Goal: Task Accomplishment & Management: Manage account settings

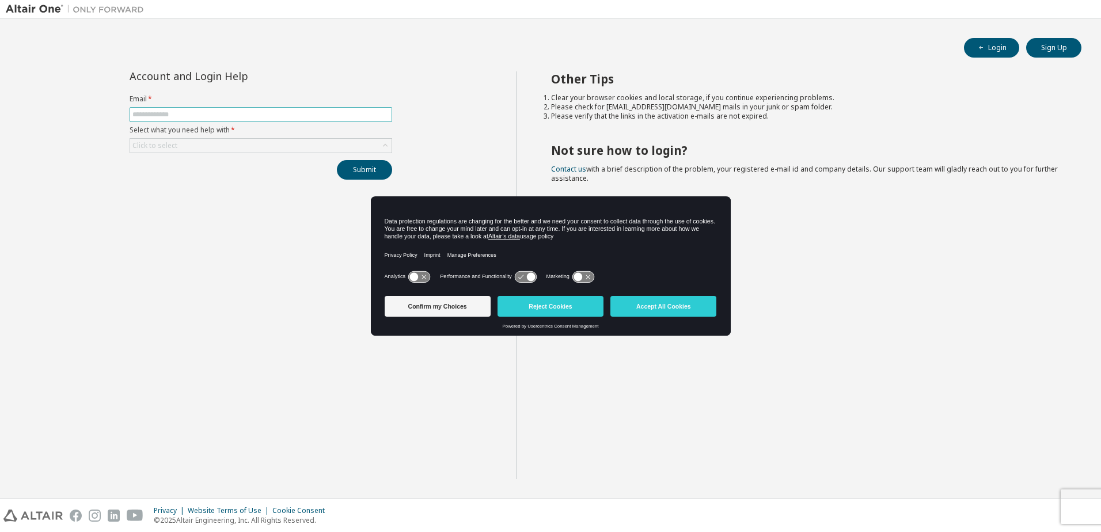
click at [160, 113] on input "text" at bounding box center [260, 114] width 257 height 9
click at [1053, 48] on button "Sign Up" at bounding box center [1053, 48] width 55 height 20
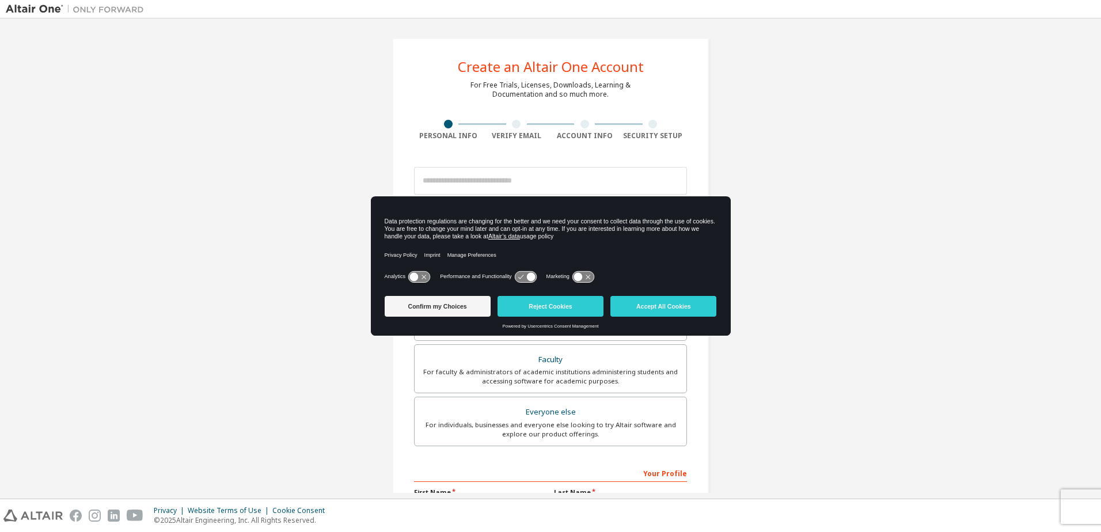
click at [831, 287] on div "Create an Altair One Account For Free Trials, Licenses, Downloads, Learning & D…" at bounding box center [551, 329] width 1090 height 610
click at [641, 302] on button "Accept All Cookies" at bounding box center [663, 306] width 106 height 21
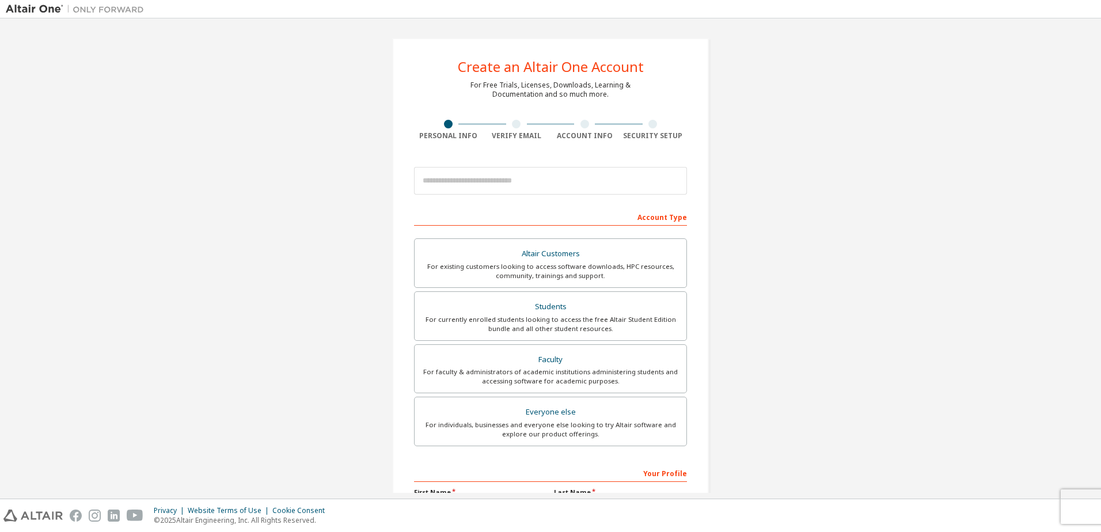
click at [732, 200] on div "Create an Altair One Account For Free Trials, Licenses, Downloads, Learning & D…" at bounding box center [551, 329] width 1090 height 610
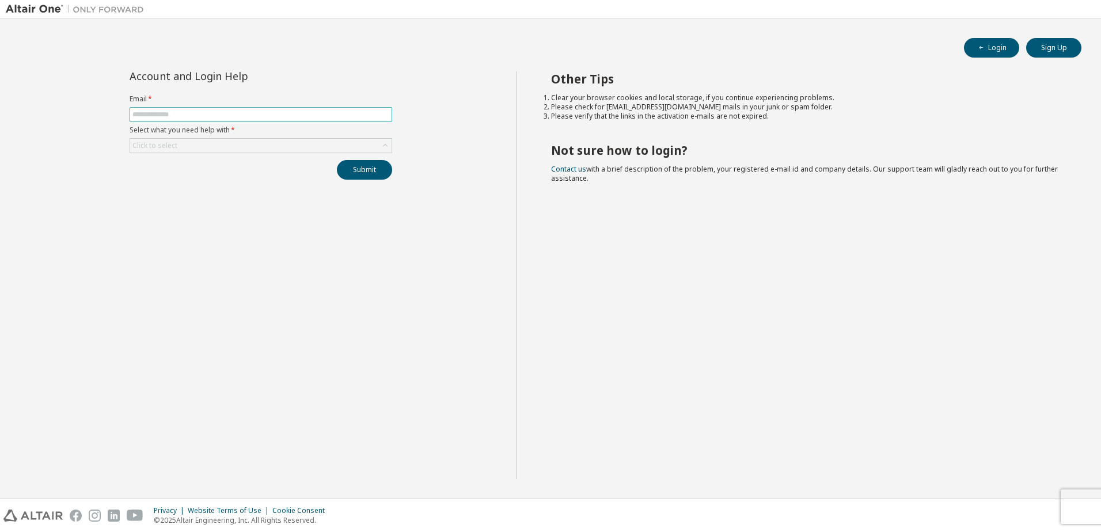
click at [194, 119] on input "text" at bounding box center [260, 114] width 257 height 9
type input "**********"
click at [286, 143] on div "Click to select" at bounding box center [260, 146] width 261 height 14
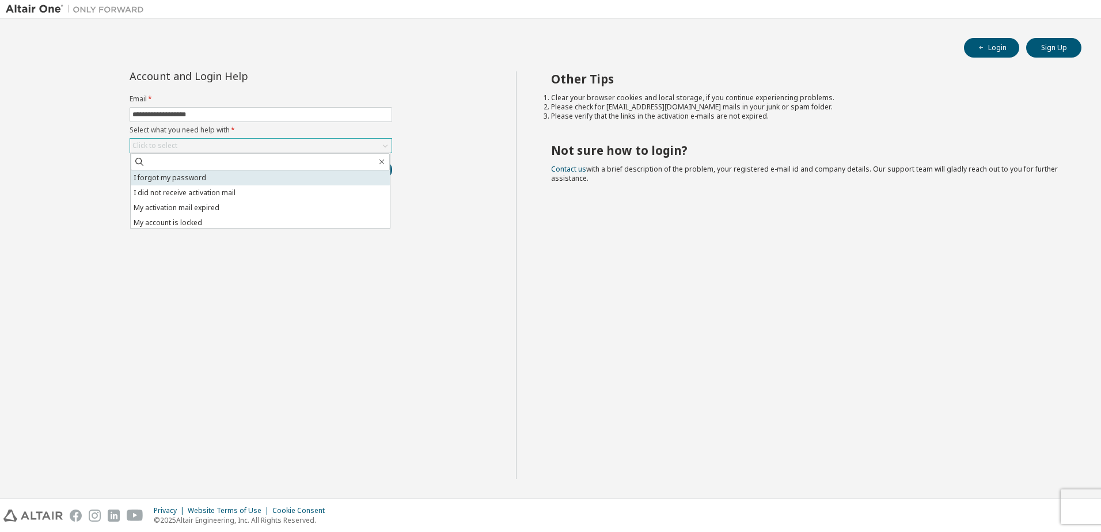
click at [198, 179] on li "I forgot my password" at bounding box center [260, 177] width 259 height 15
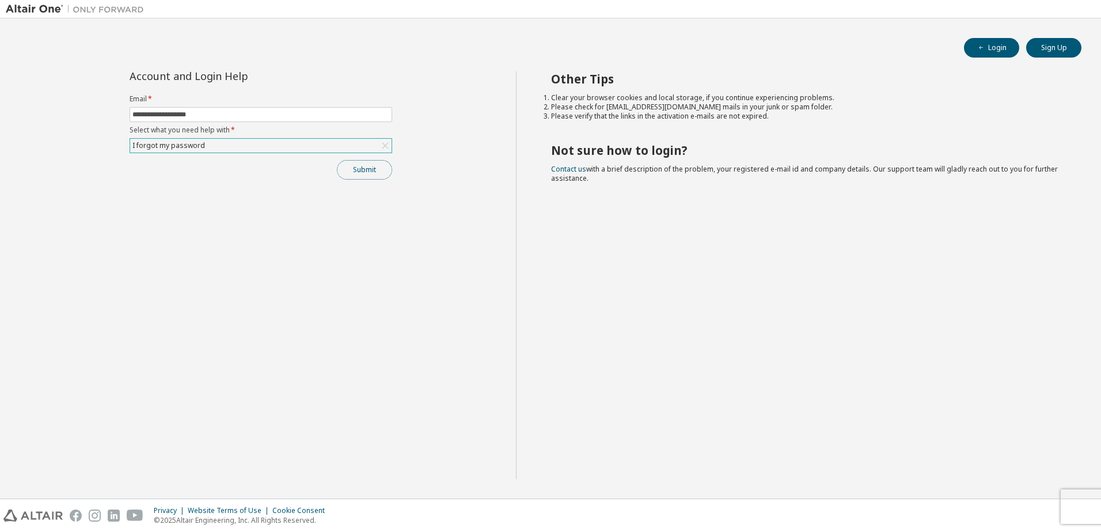
click at [360, 170] on button "Submit" at bounding box center [364, 170] width 55 height 20
click at [362, 173] on button "Submit" at bounding box center [364, 170] width 55 height 20
click at [1079, 507] on icon "button" at bounding box center [1077, 508] width 7 height 7
click at [1080, 506] on div "Bad Request" at bounding box center [1006, 510] width 168 height 25
click at [1079, 509] on icon "button" at bounding box center [1077, 508] width 7 height 7
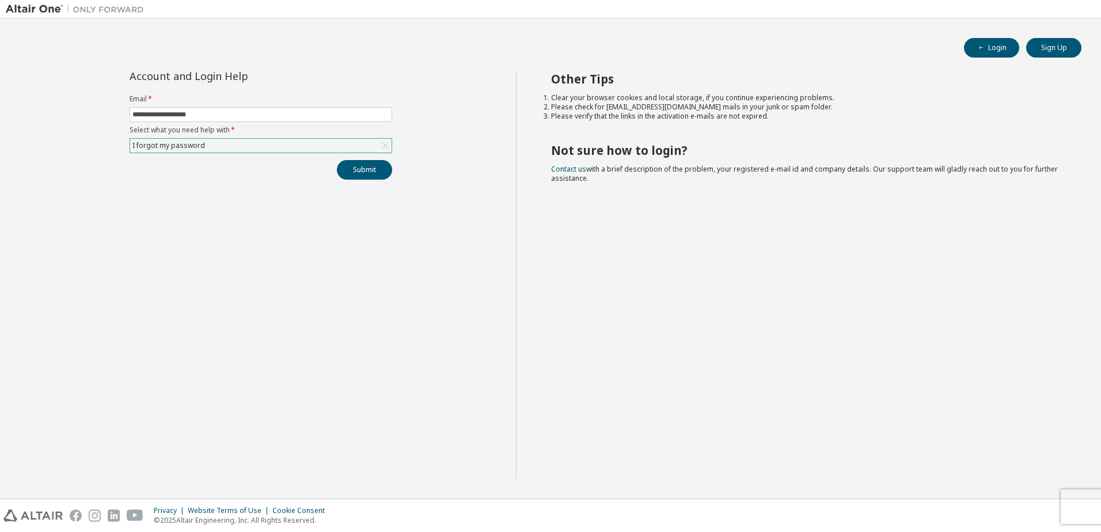
click at [386, 146] on icon at bounding box center [385, 146] width 6 height 6
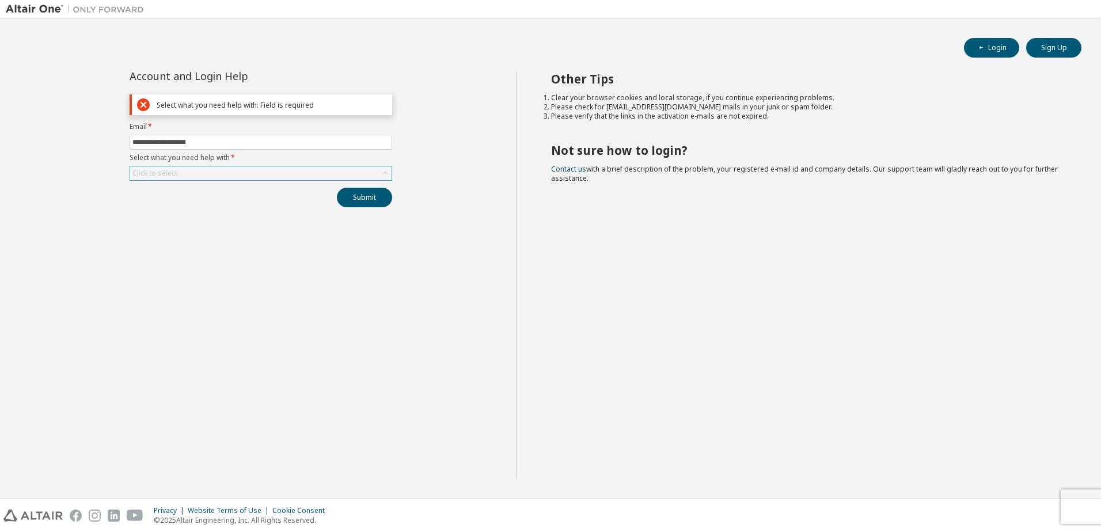
click at [387, 174] on icon at bounding box center [385, 173] width 5 height 3
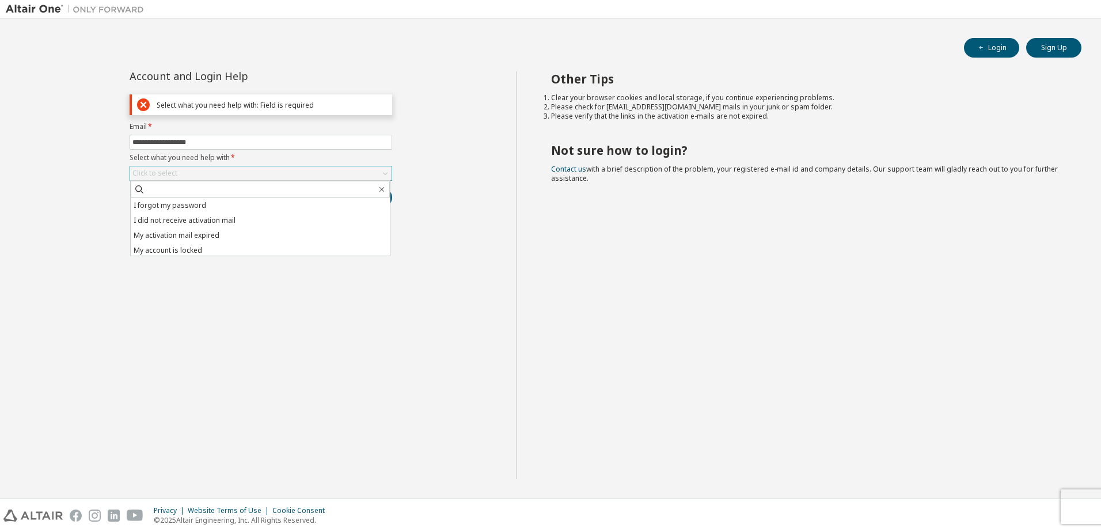
click at [220, 268] on div "**********" at bounding box center [261, 275] width 510 height 408
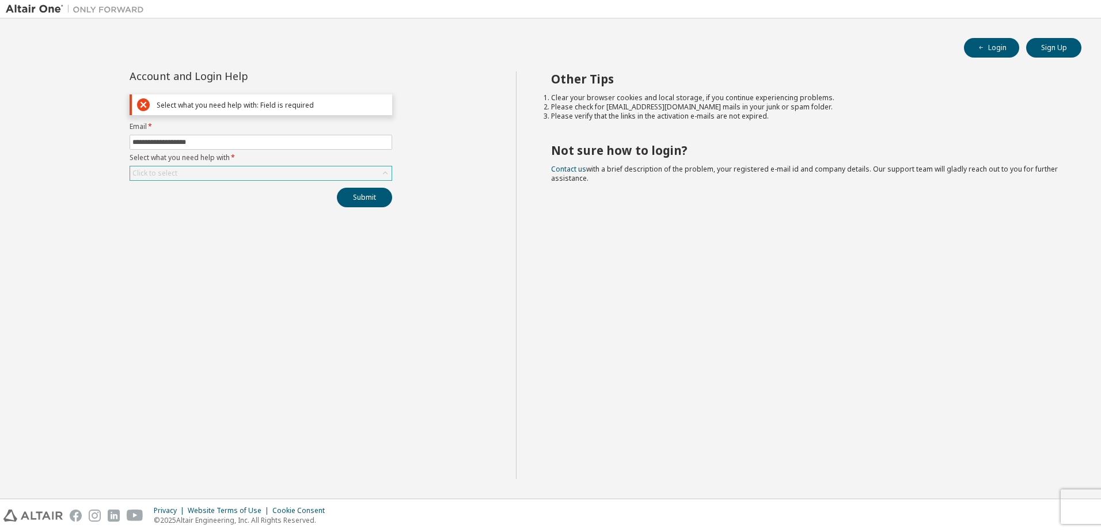
click at [248, 175] on div "Click to select" at bounding box center [260, 173] width 261 height 14
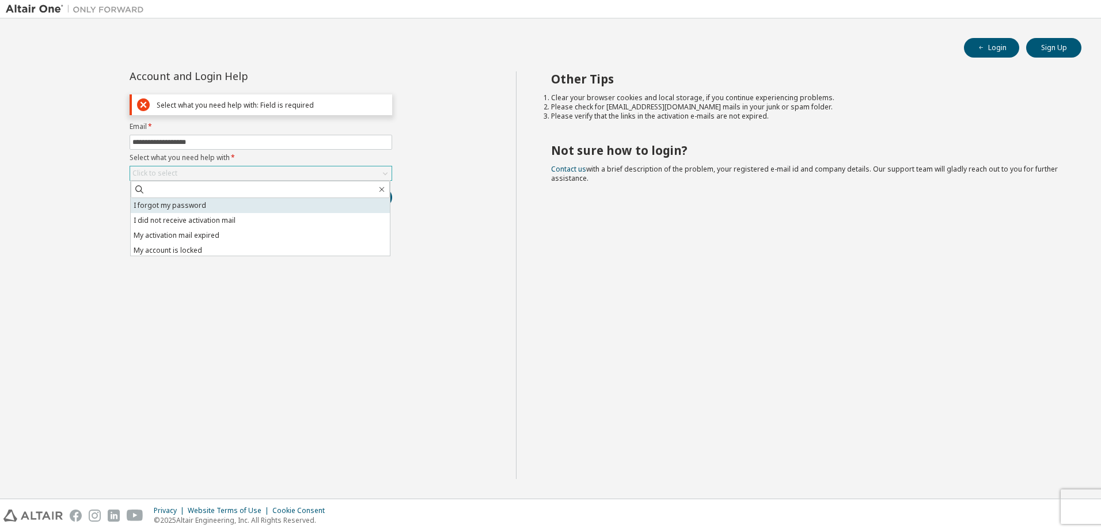
click at [204, 210] on li "I forgot my password" at bounding box center [260, 205] width 259 height 15
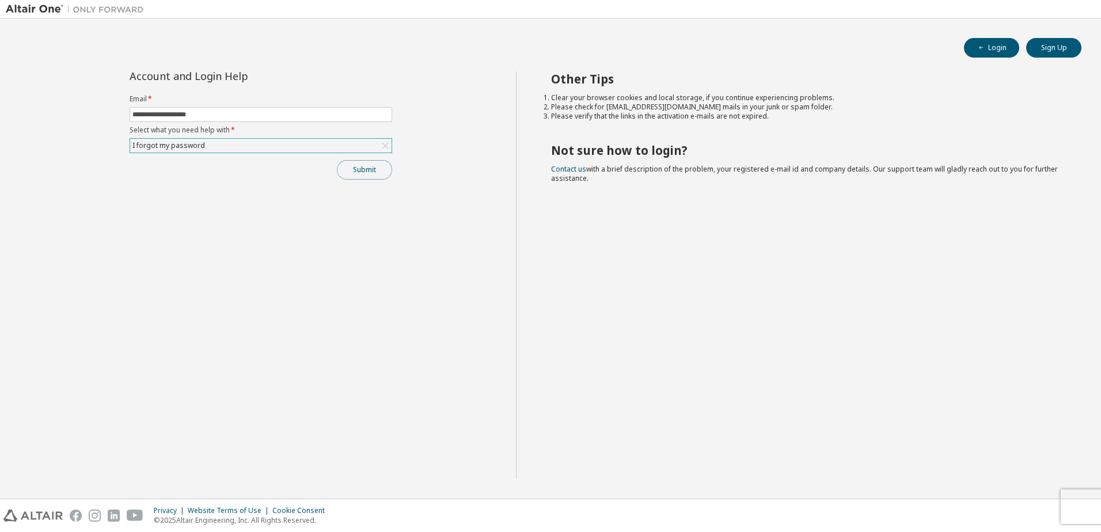
click at [378, 176] on button "Submit" at bounding box center [364, 170] width 55 height 20
click at [1052, 43] on button "Sign Up" at bounding box center [1053, 48] width 55 height 20
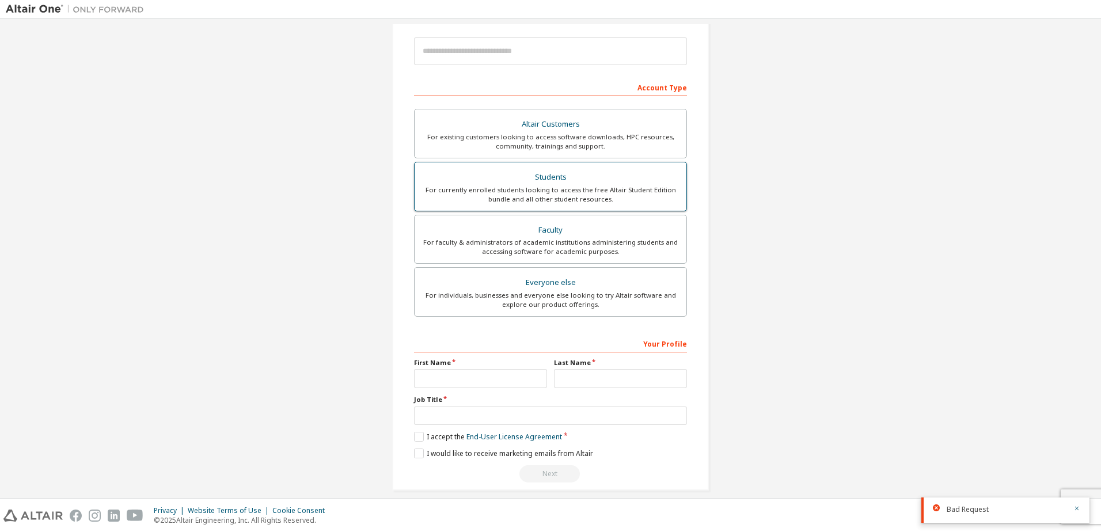
scroll to position [141, 0]
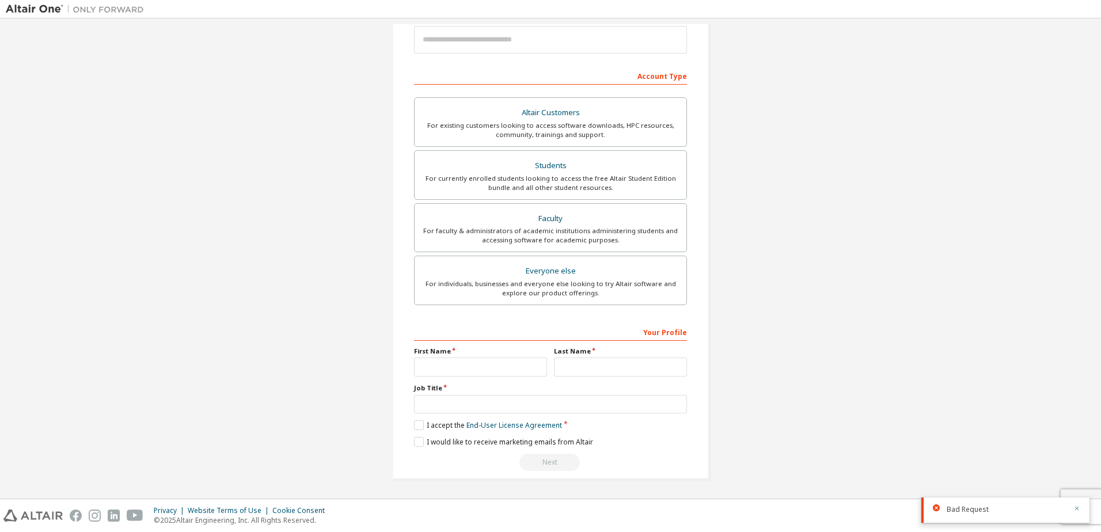
click at [1080, 510] on icon "button" at bounding box center [1077, 508] width 7 height 7
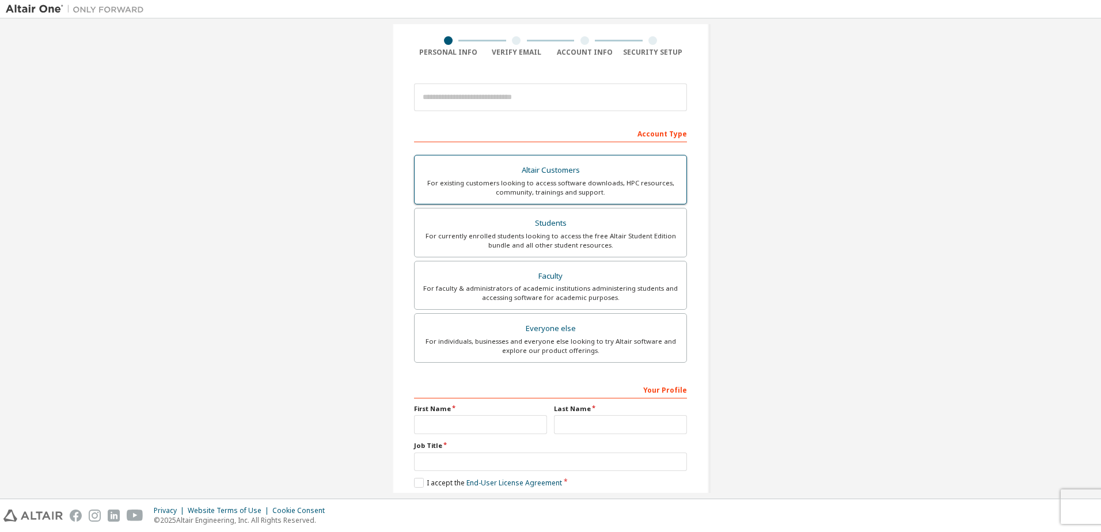
click at [533, 184] on div "For existing customers looking to access software downloads, HPC resources, com…" at bounding box center [551, 188] width 258 height 18
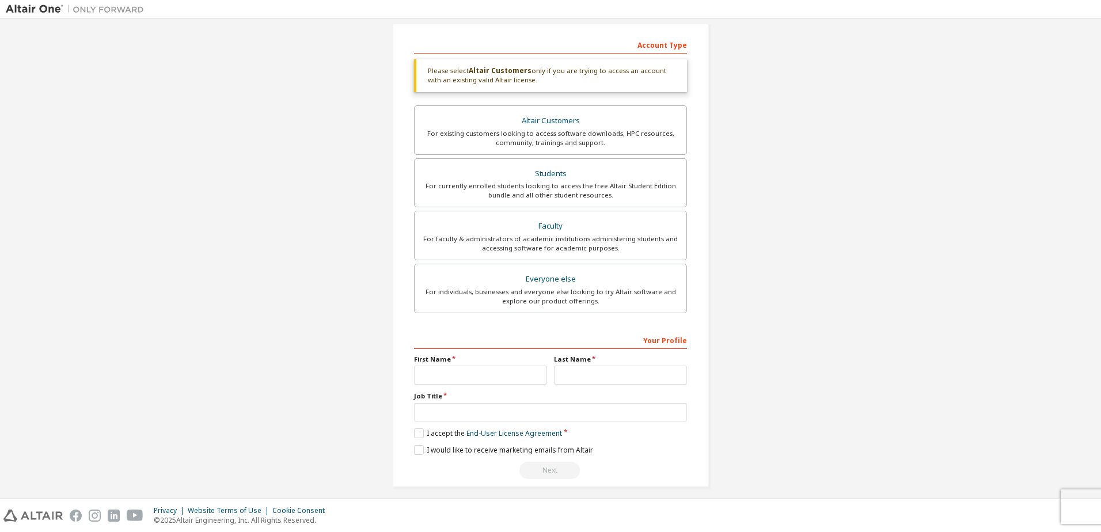
scroll to position [181, 0]
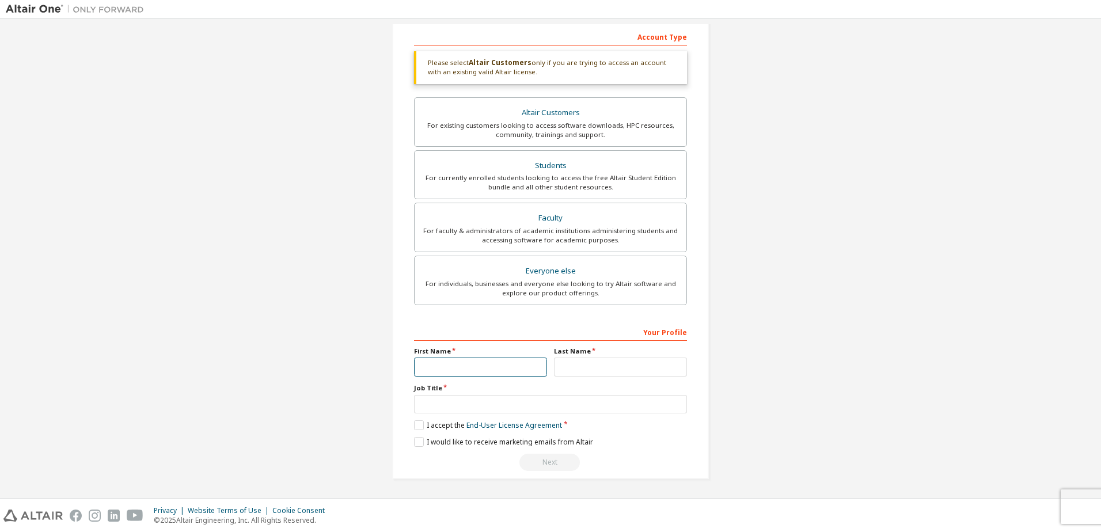
click at [486, 371] on input "text" at bounding box center [480, 367] width 133 height 19
type input "****"
type input "*****"
click at [453, 400] on input "text" at bounding box center [550, 404] width 273 height 19
drag, startPoint x: 461, startPoint y: 404, endPoint x: 313, endPoint y: 405, distance: 148.6
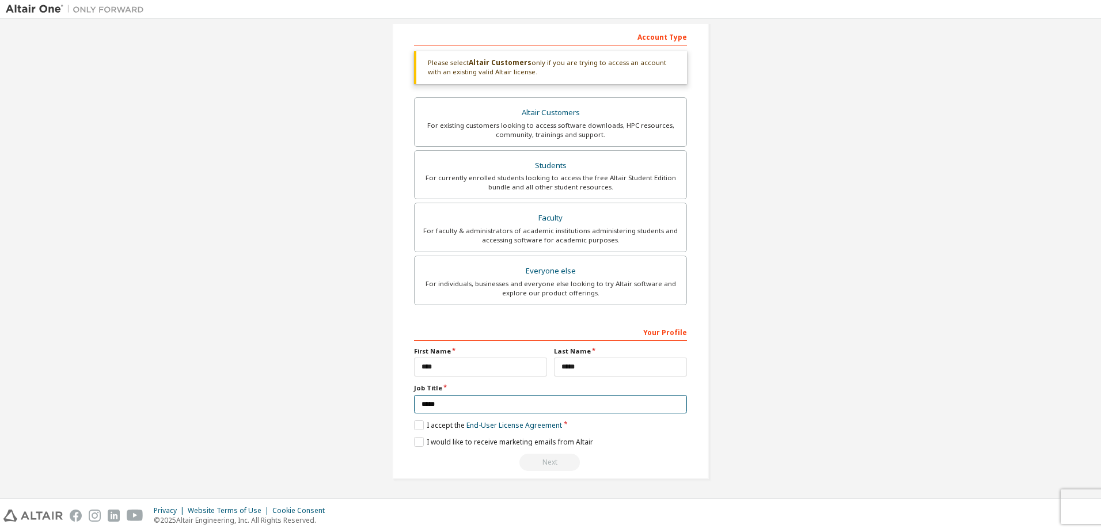
click at [313, 405] on div "Create an Altair One Account For Free Trials, Licenses, Downloads, Learning & D…" at bounding box center [551, 168] width 1090 height 649
paste input "***"
type input "********"
click at [420, 424] on label "I accept the End-User License Agreement" at bounding box center [488, 425] width 148 height 10
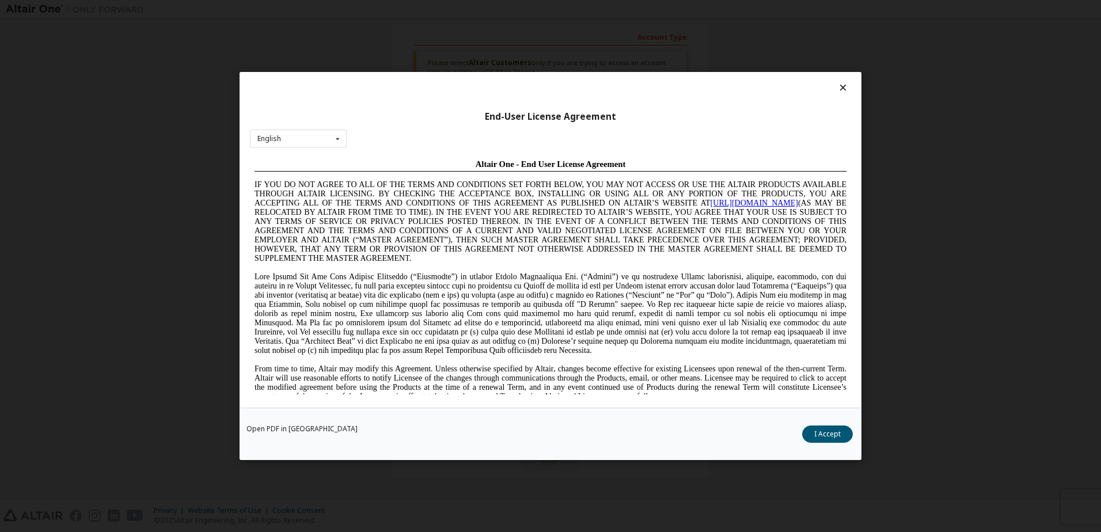
scroll to position [0, 0]
click at [819, 431] on button "I Accept" at bounding box center [827, 434] width 51 height 17
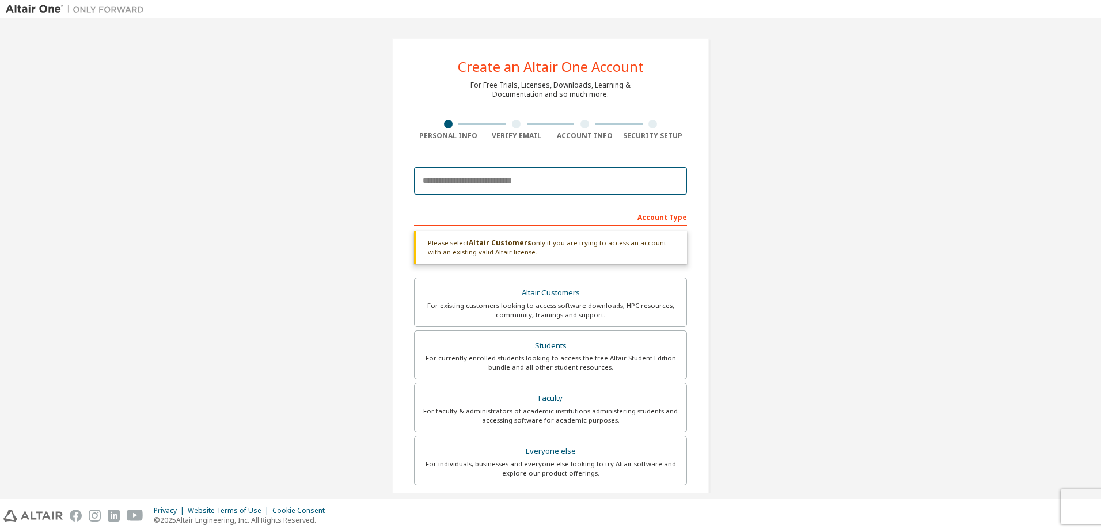
click at [502, 188] on input "email" at bounding box center [550, 181] width 273 height 28
drag, startPoint x: 507, startPoint y: 184, endPoint x: 486, endPoint y: 184, distance: 21.3
click at [486, 184] on input "**********" at bounding box center [550, 181] width 273 height 28
type input "**********"
click at [720, 265] on div "**********" at bounding box center [551, 348] width 1090 height 649
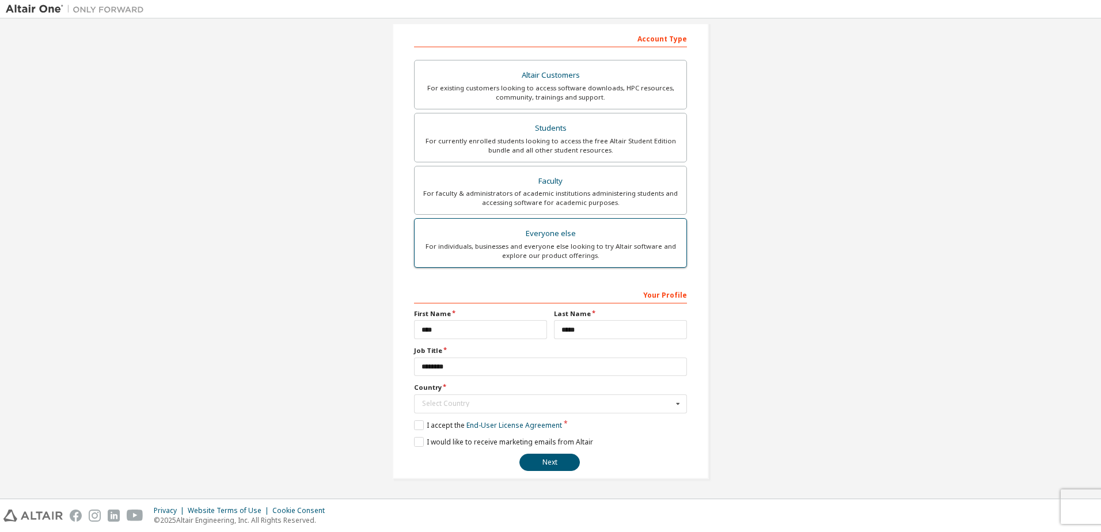
scroll to position [179, 0]
click at [549, 462] on button "Next" at bounding box center [550, 462] width 60 height 17
click at [676, 405] on icon at bounding box center [678, 404] width 14 height 18
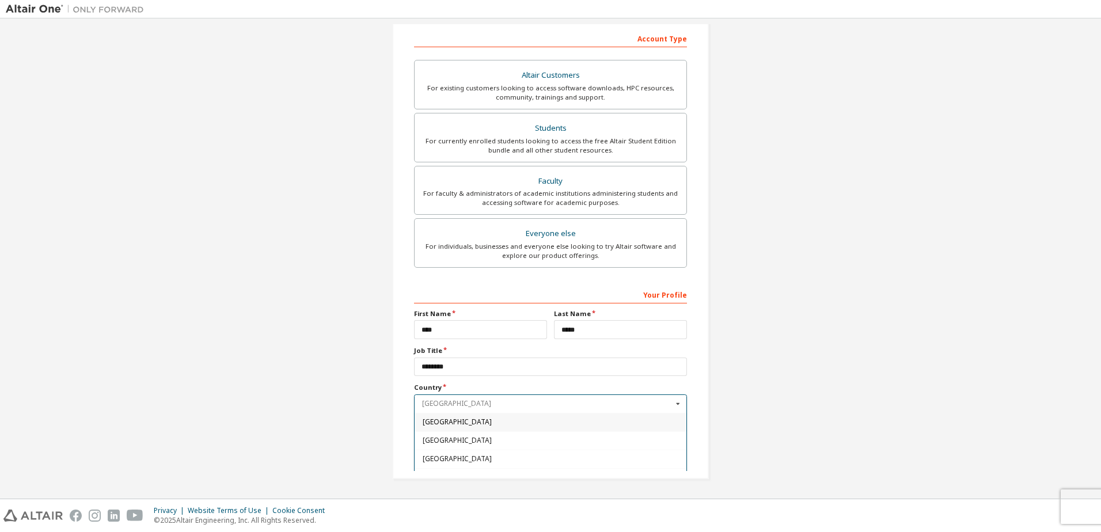
type input "*"
click at [459, 449] on span "Germany" at bounding box center [551, 449] width 256 height 7
type input "***"
click at [555, 465] on button "Next" at bounding box center [550, 462] width 60 height 17
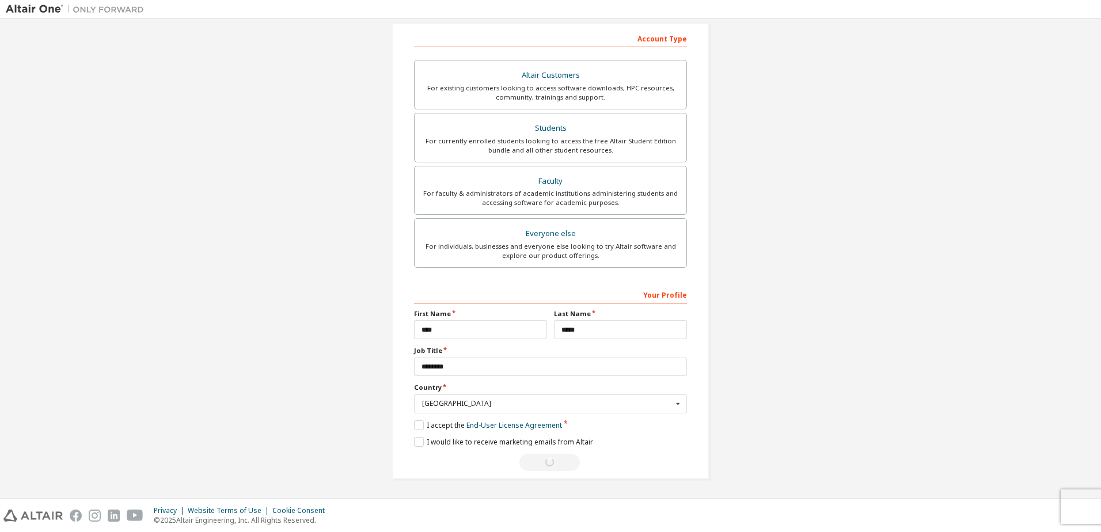
scroll to position [0, 0]
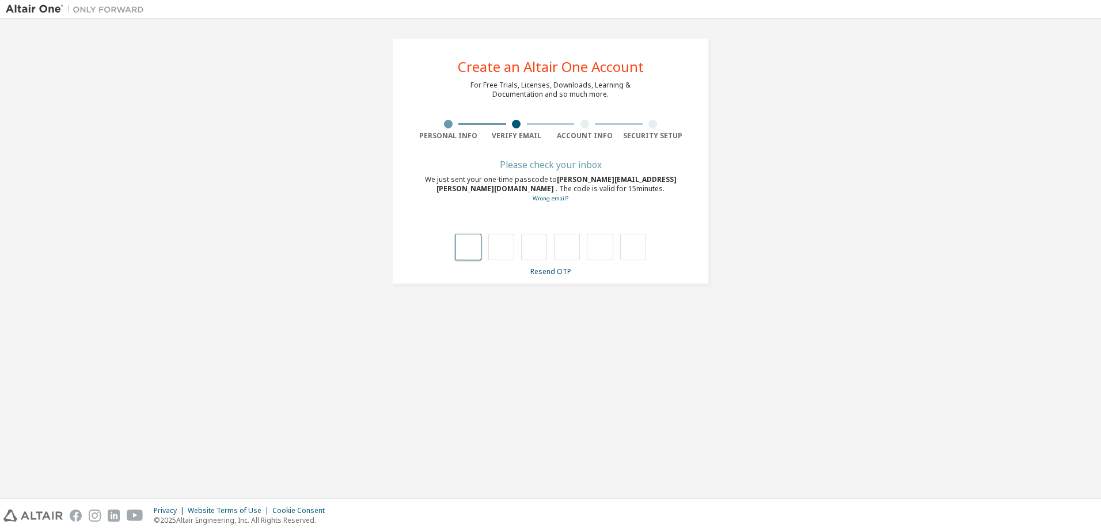
click at [472, 242] on input "text" at bounding box center [468, 247] width 26 height 26
type input "*"
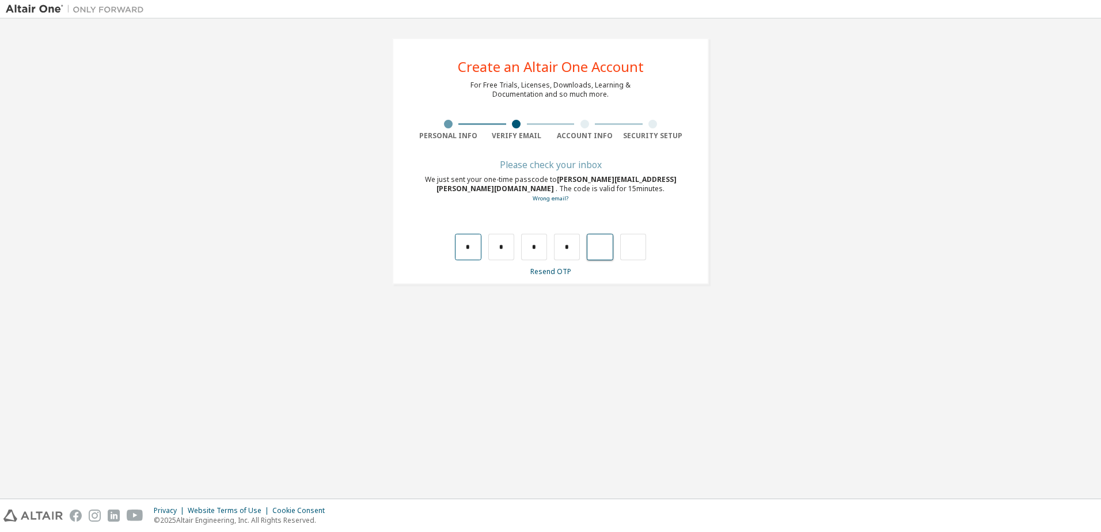
type input "*"
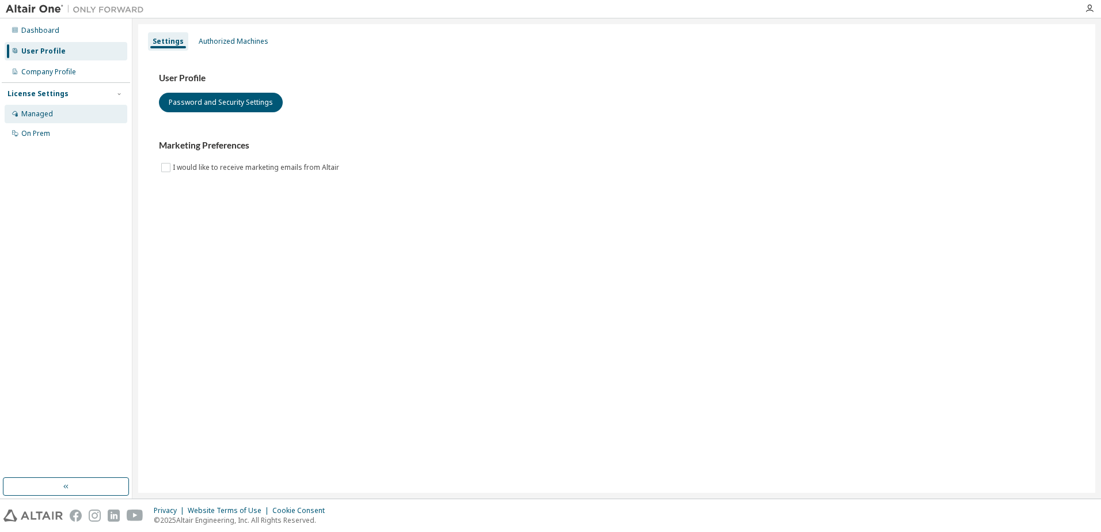
click at [44, 113] on div "Managed" at bounding box center [37, 113] width 32 height 9
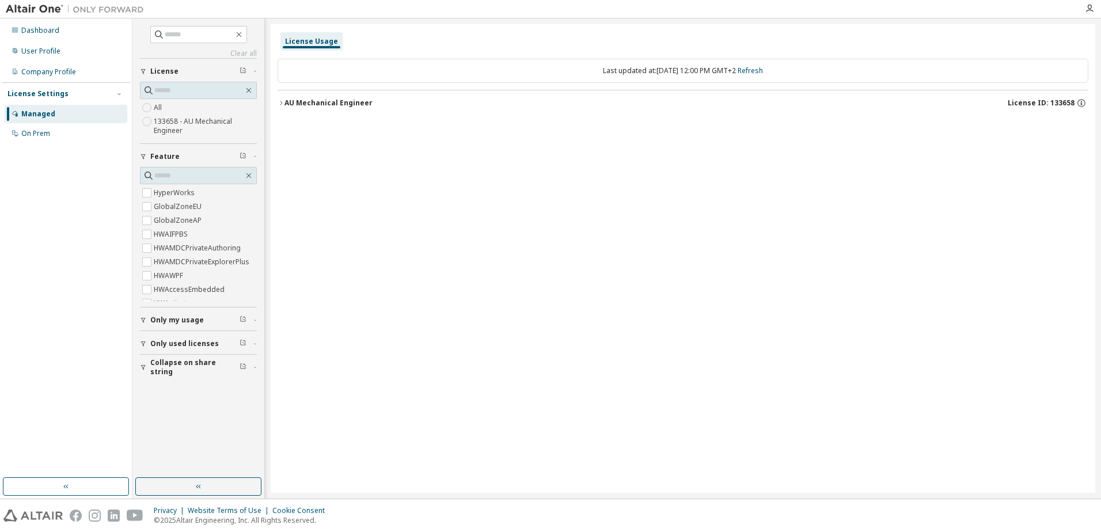
click at [41, 165] on div "Dashboard User Profile Company Profile License Settings Managed On Prem" at bounding box center [66, 248] width 128 height 456
click at [44, 48] on div "User Profile" at bounding box center [40, 51] width 39 height 9
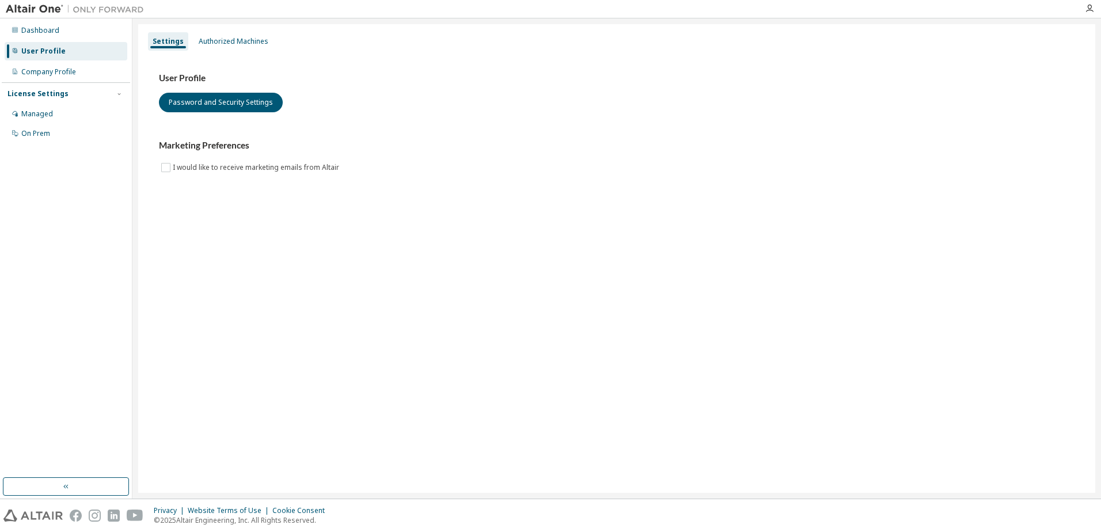
click at [17, 10] on img at bounding box center [78, 9] width 144 height 12
click at [38, 7] on img at bounding box center [78, 9] width 144 height 12
click at [35, 27] on div "Dashboard" at bounding box center [40, 30] width 38 height 9
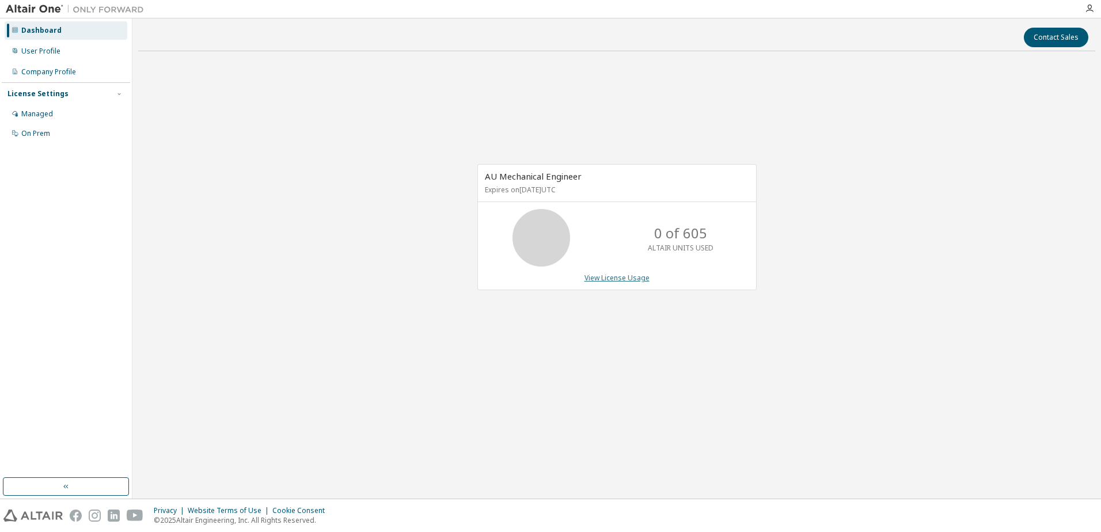
click at [599, 278] on link "View License Usage" at bounding box center [617, 278] width 65 height 10
